Goal: Information Seeking & Learning: Find specific page/section

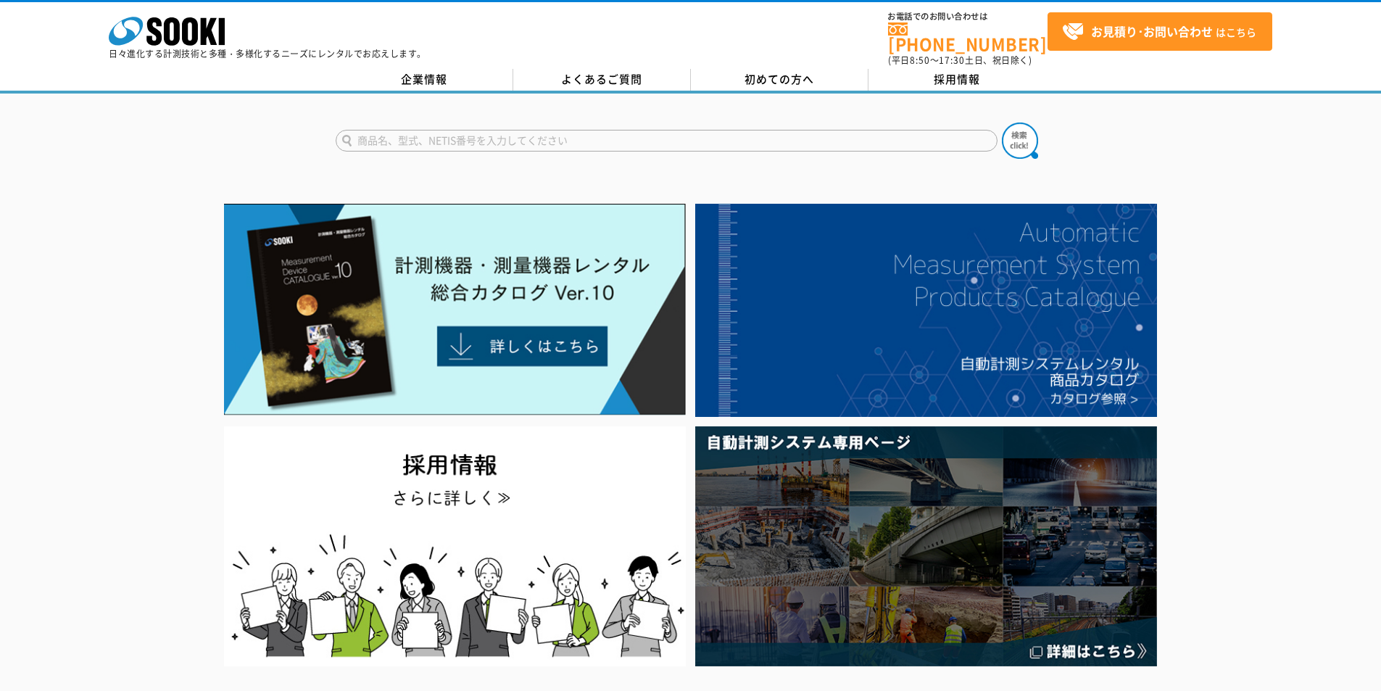
click at [731, 141] on input "text" at bounding box center [667, 141] width 662 height 22
type input "AE"
click at [1025, 127] on img at bounding box center [1020, 141] width 36 height 36
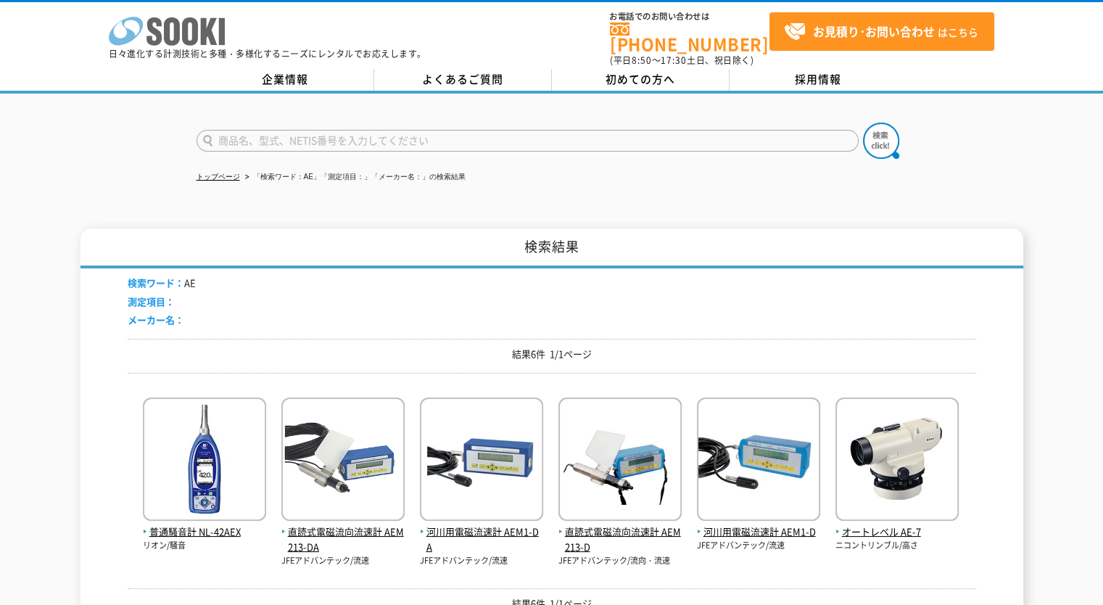
click at [207, 38] on icon "株式会社 ソーキ" at bounding box center [167, 31] width 116 height 29
